Goal: Book appointment/travel/reservation

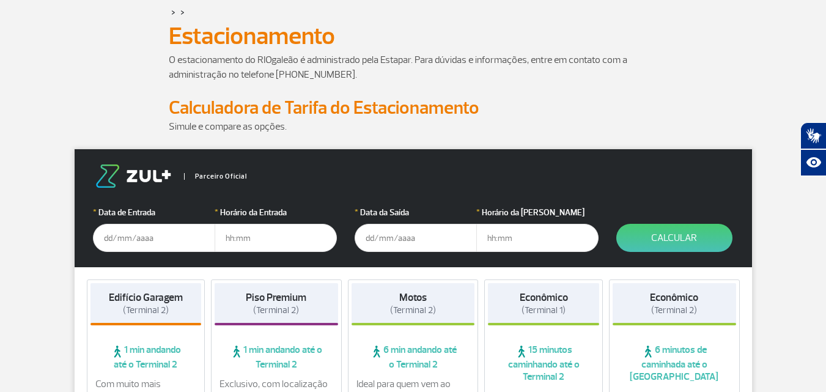
scroll to position [61, 0]
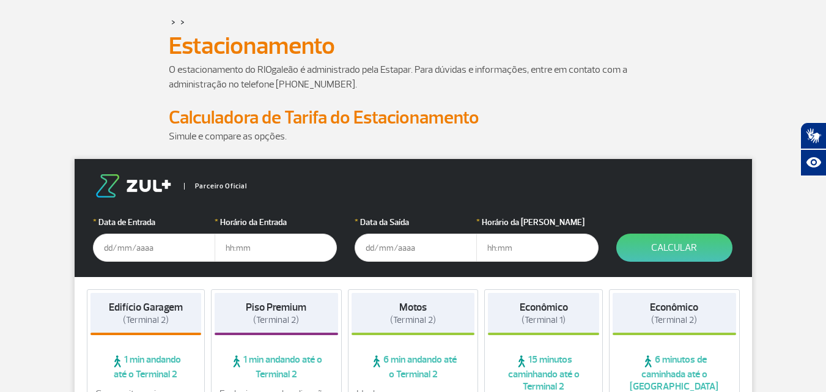
click at [144, 261] on input "text" at bounding box center [154, 248] width 122 height 28
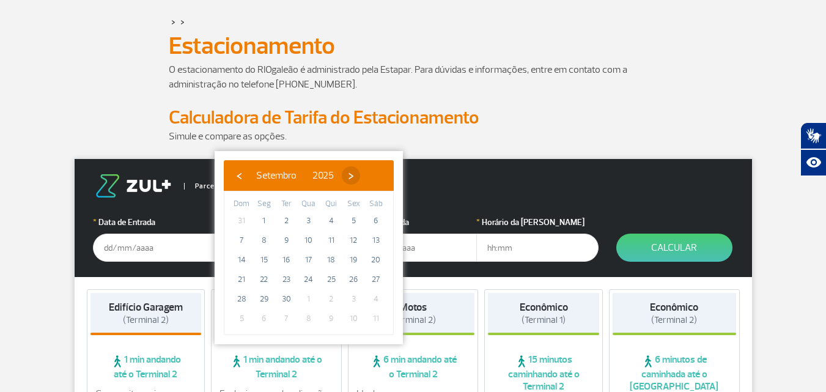
click at [360, 183] on span "›" at bounding box center [351, 175] width 18 height 18
click at [312, 227] on span "1" at bounding box center [309, 221] width 20 height 20
type input "[DATE]"
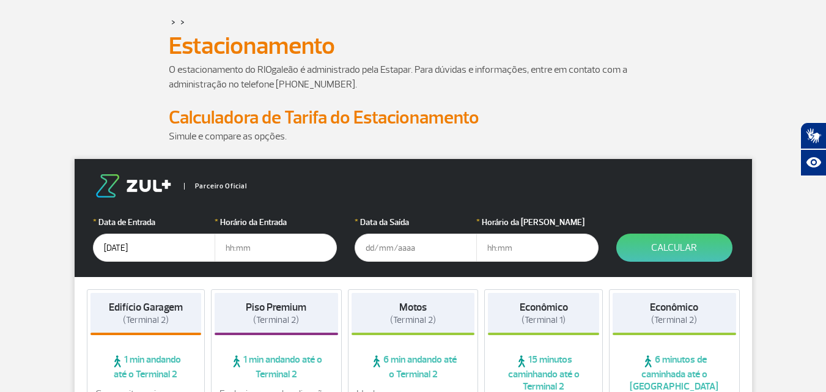
click at [292, 252] on input "text" at bounding box center [276, 248] width 122 height 28
type input "15:00"
click at [433, 259] on input "text" at bounding box center [416, 248] width 122 height 28
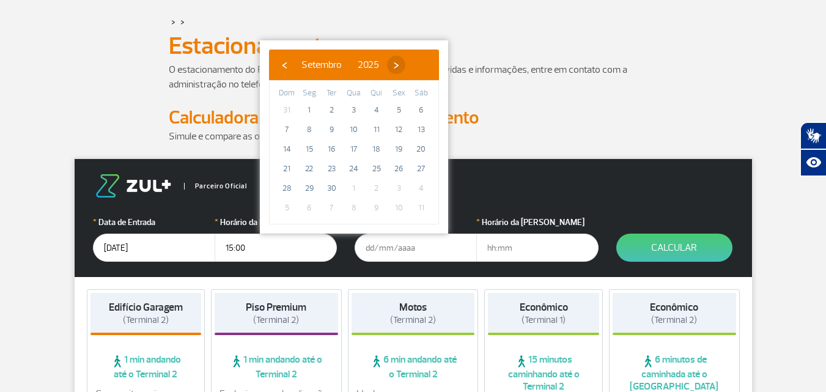
click at [405, 63] on span "›" at bounding box center [396, 65] width 18 height 18
click at [394, 114] on span "3" at bounding box center [399, 110] width 20 height 20
type input "[DATE]"
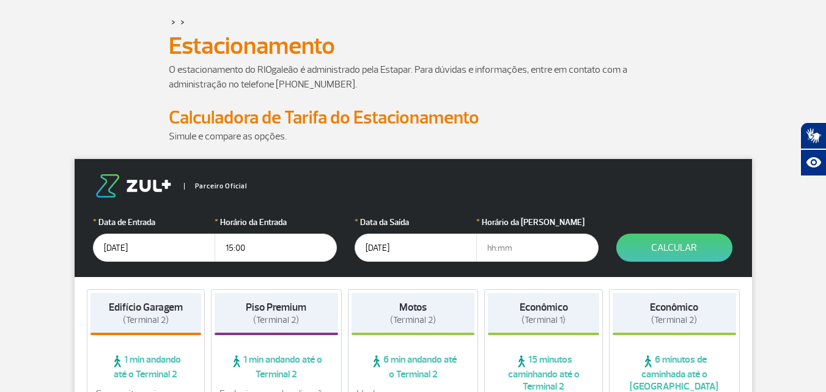
click at [501, 251] on input "text" at bounding box center [537, 248] width 122 height 28
type input "22:00"
click at [664, 250] on button "Calcular" at bounding box center [674, 248] width 116 height 28
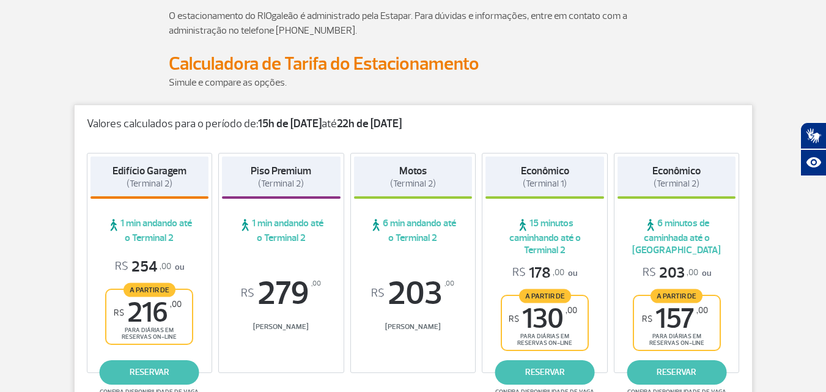
scroll to position [183, 0]
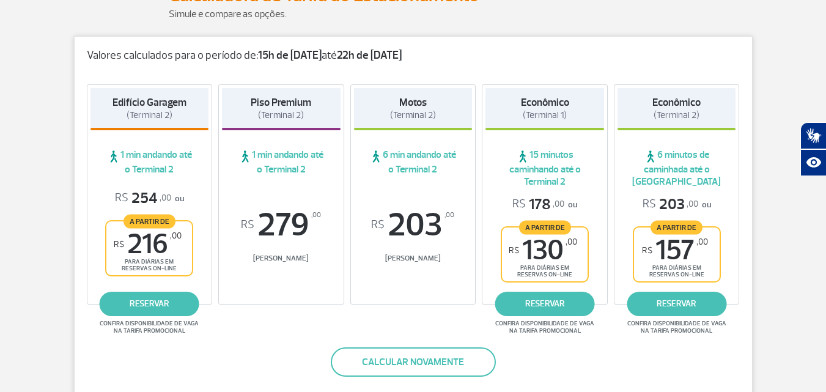
click at [545, 276] on span "para diárias em reservas on-line" at bounding box center [544, 271] width 65 height 14
click at [551, 182] on span "15 minutos caminhando até o Terminal 2" at bounding box center [544, 168] width 119 height 39
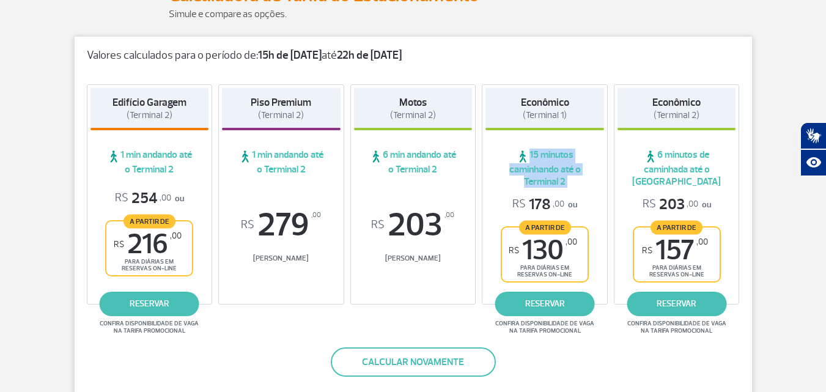
click at [551, 182] on span "15 minutos caminhando até o Terminal 2" at bounding box center [544, 168] width 119 height 39
click at [395, 257] on span "[PERSON_NAME]" at bounding box center [413, 258] width 119 height 9
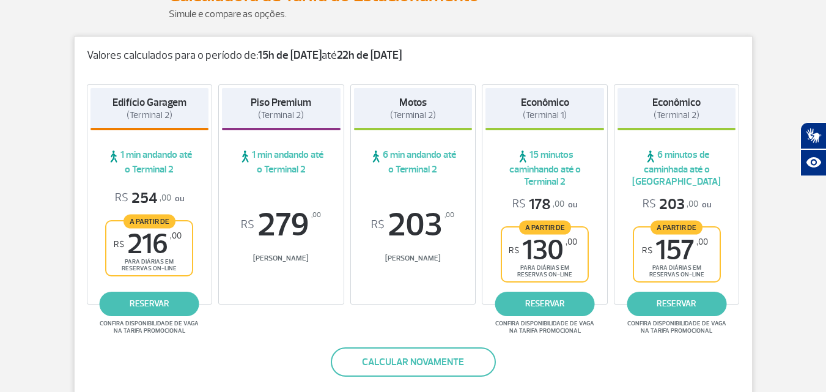
click at [686, 254] on span "R$ 157 ,00" at bounding box center [675, 251] width 66 height 28
click at [547, 172] on span "15 minutos caminhando até o Terminal 2" at bounding box center [544, 168] width 119 height 39
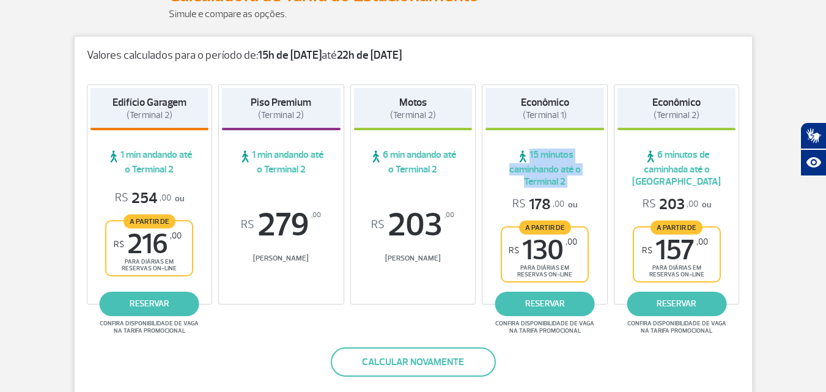
click at [547, 172] on span "15 minutos caminhando até o Terminal 2" at bounding box center [544, 168] width 119 height 39
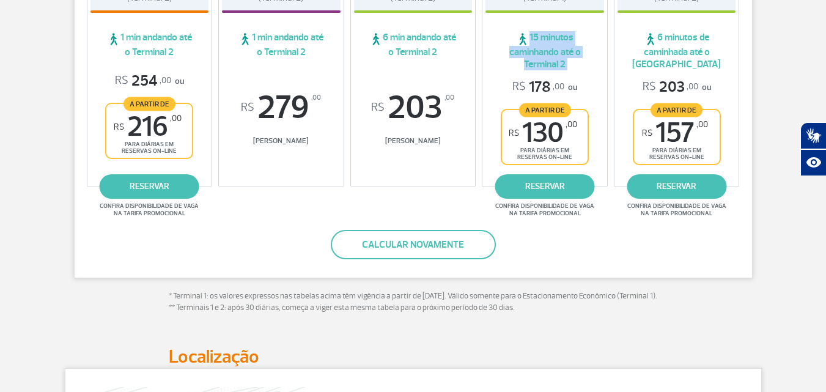
scroll to position [306, 0]
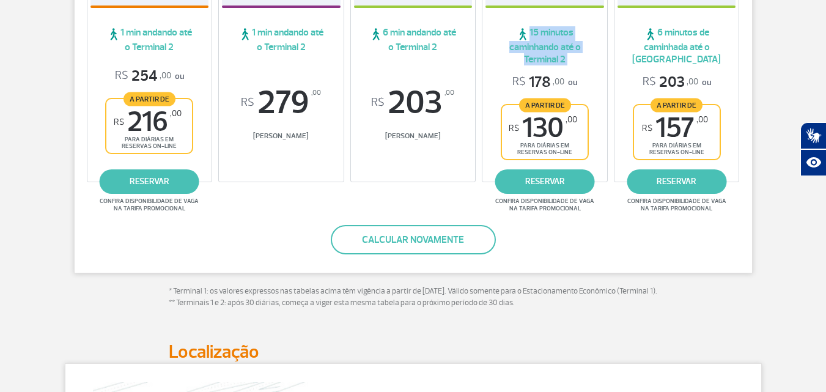
click at [547, 172] on link "reservar" at bounding box center [545, 181] width 100 height 24
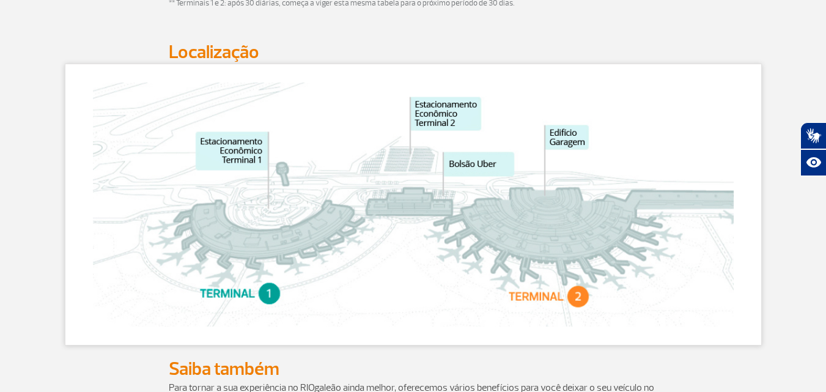
scroll to position [611, 0]
